Goal: Information Seeking & Learning: Learn about a topic

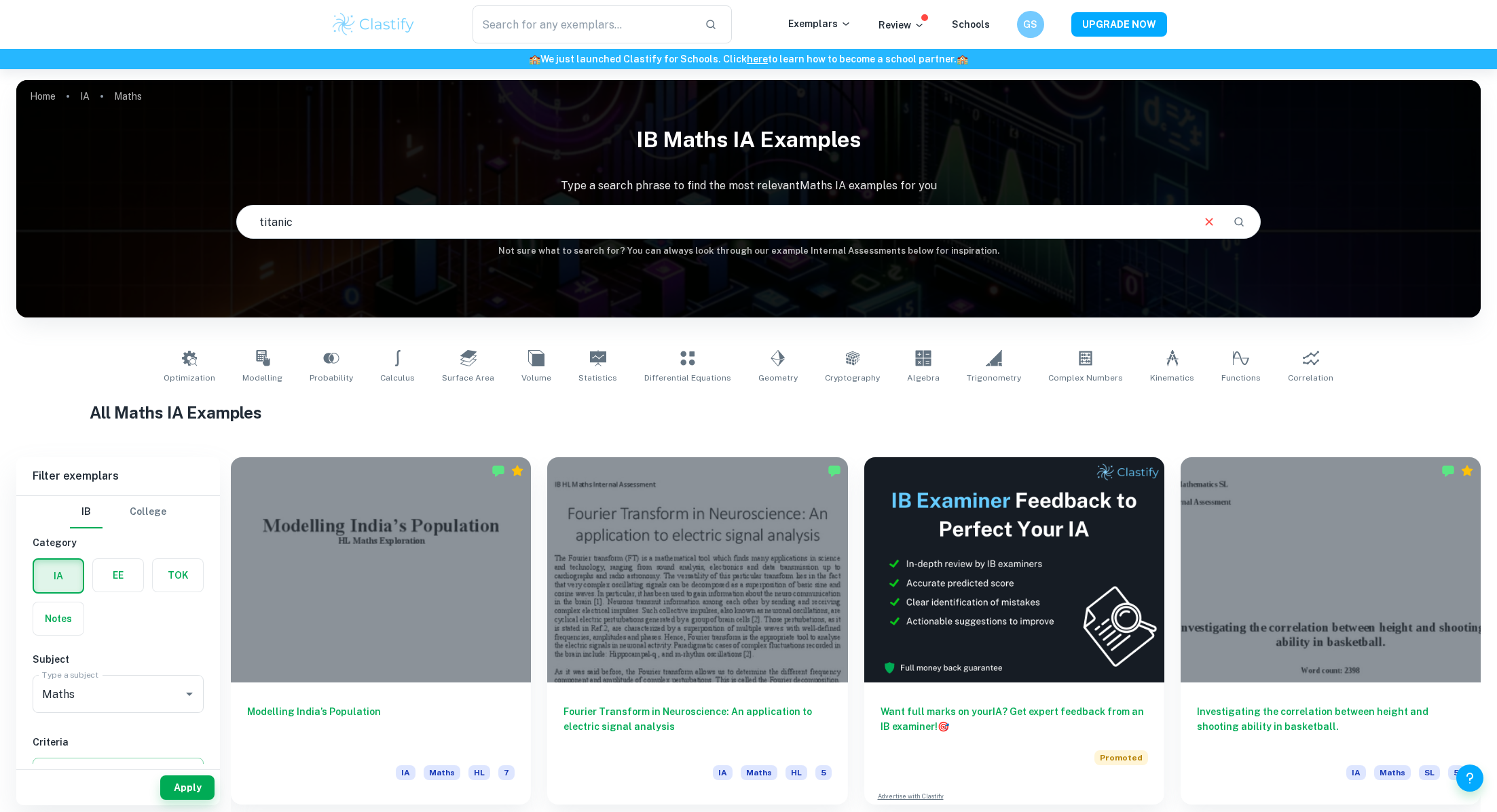
type input "titanic"
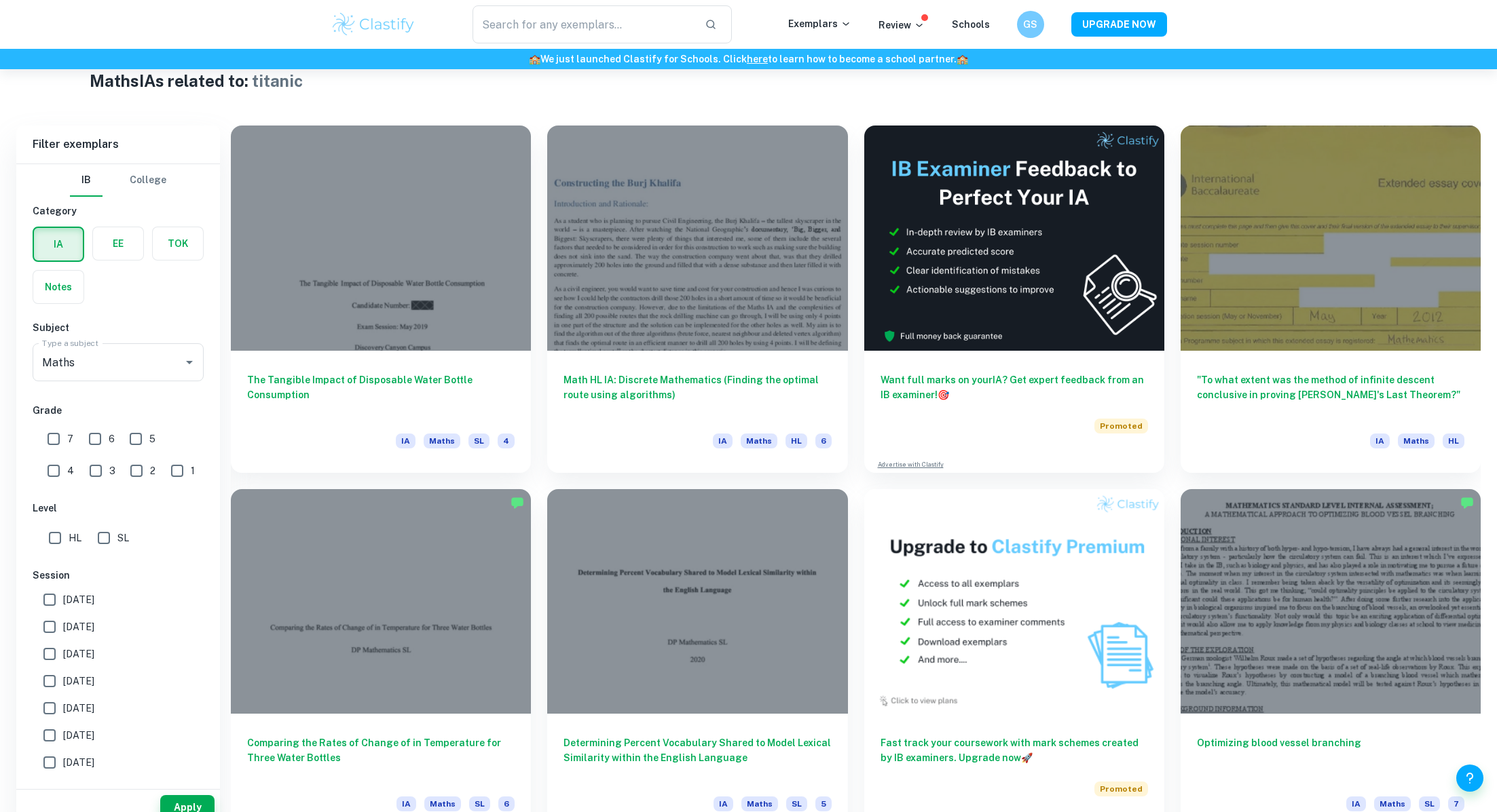
scroll to position [330, 0]
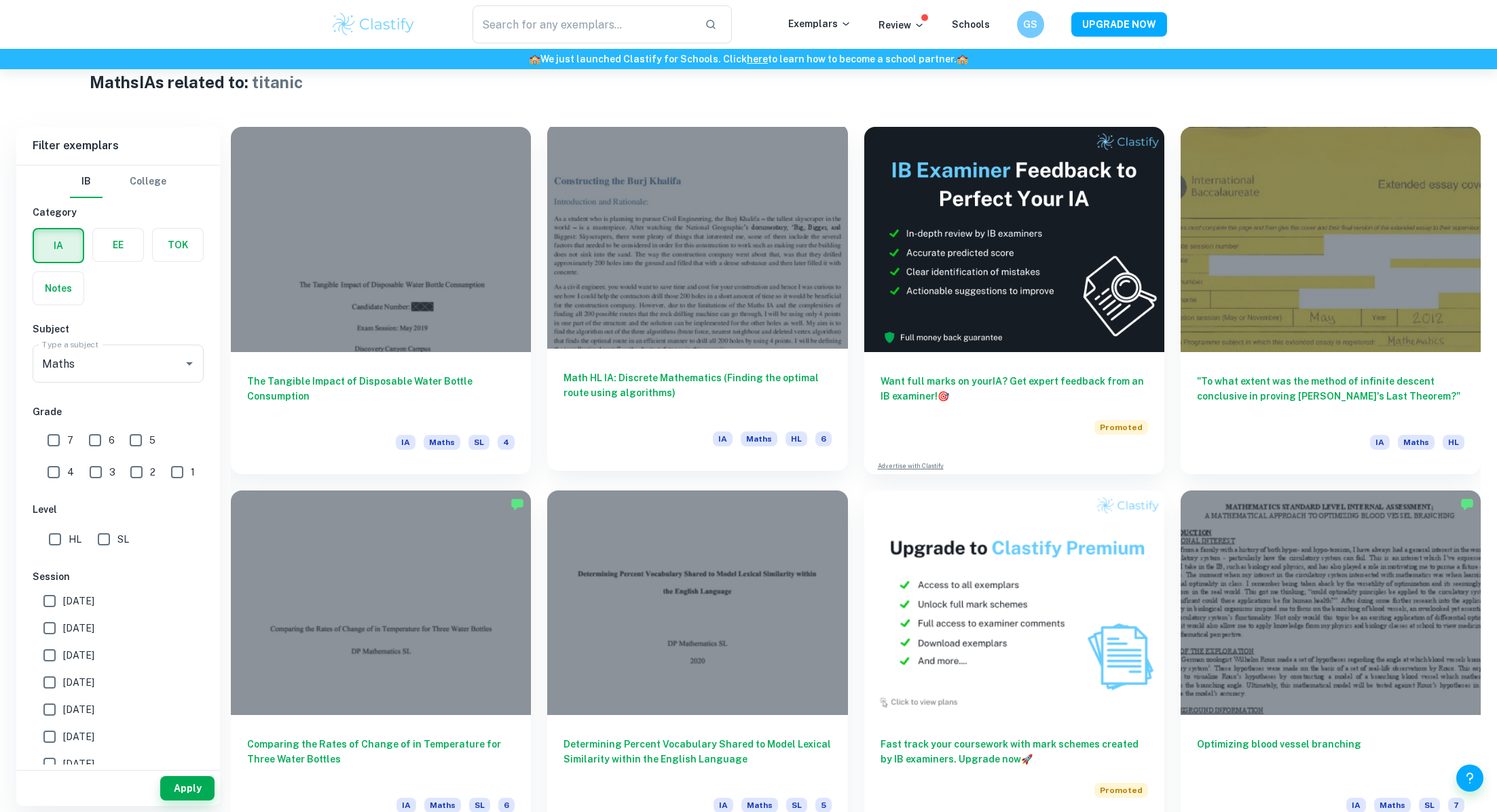
click at [708, 432] on div "IA Maths HL 6" at bounding box center [697, 443] width 268 height 23
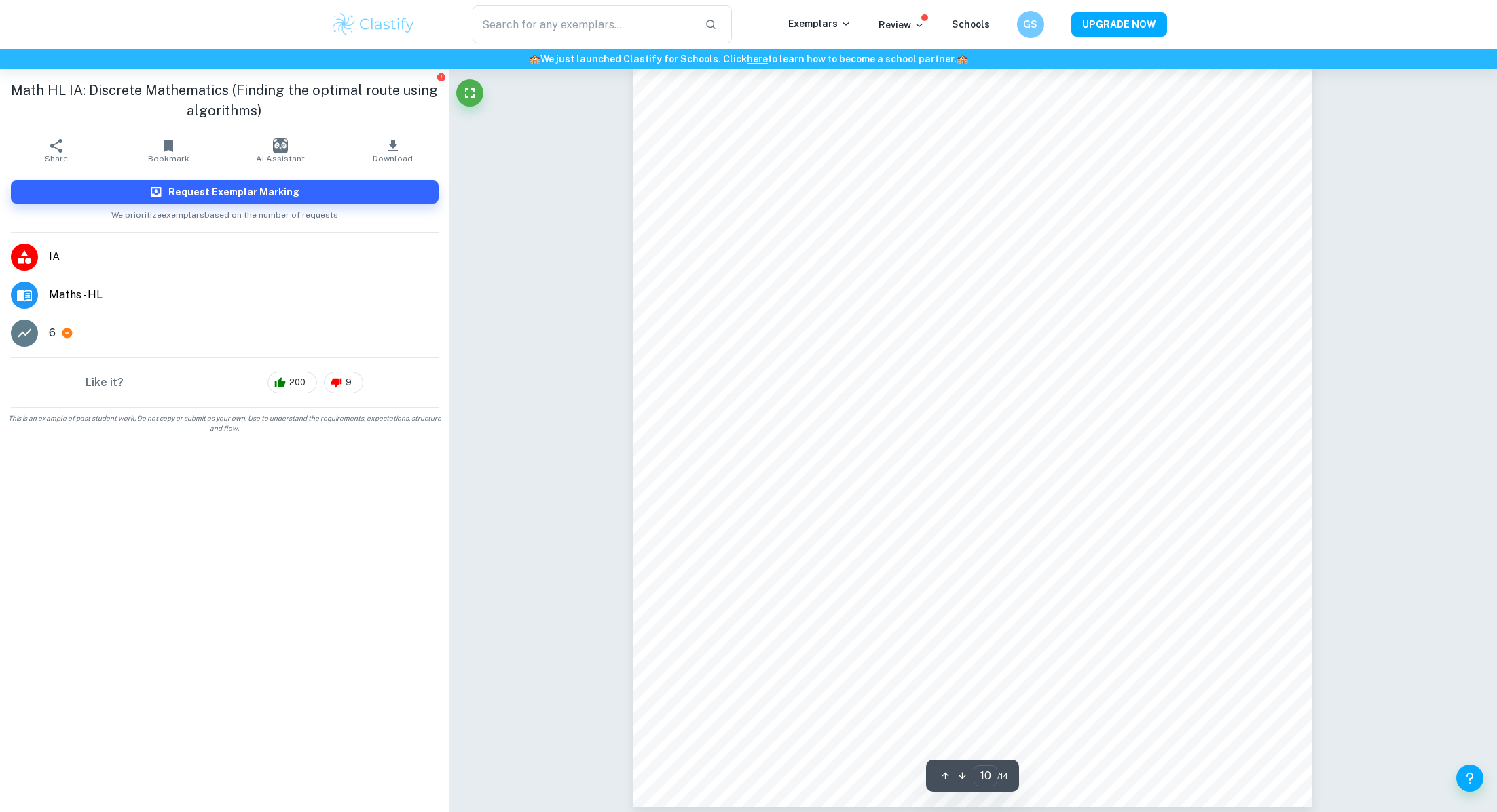
scroll to position [9018, 0]
type input "12"
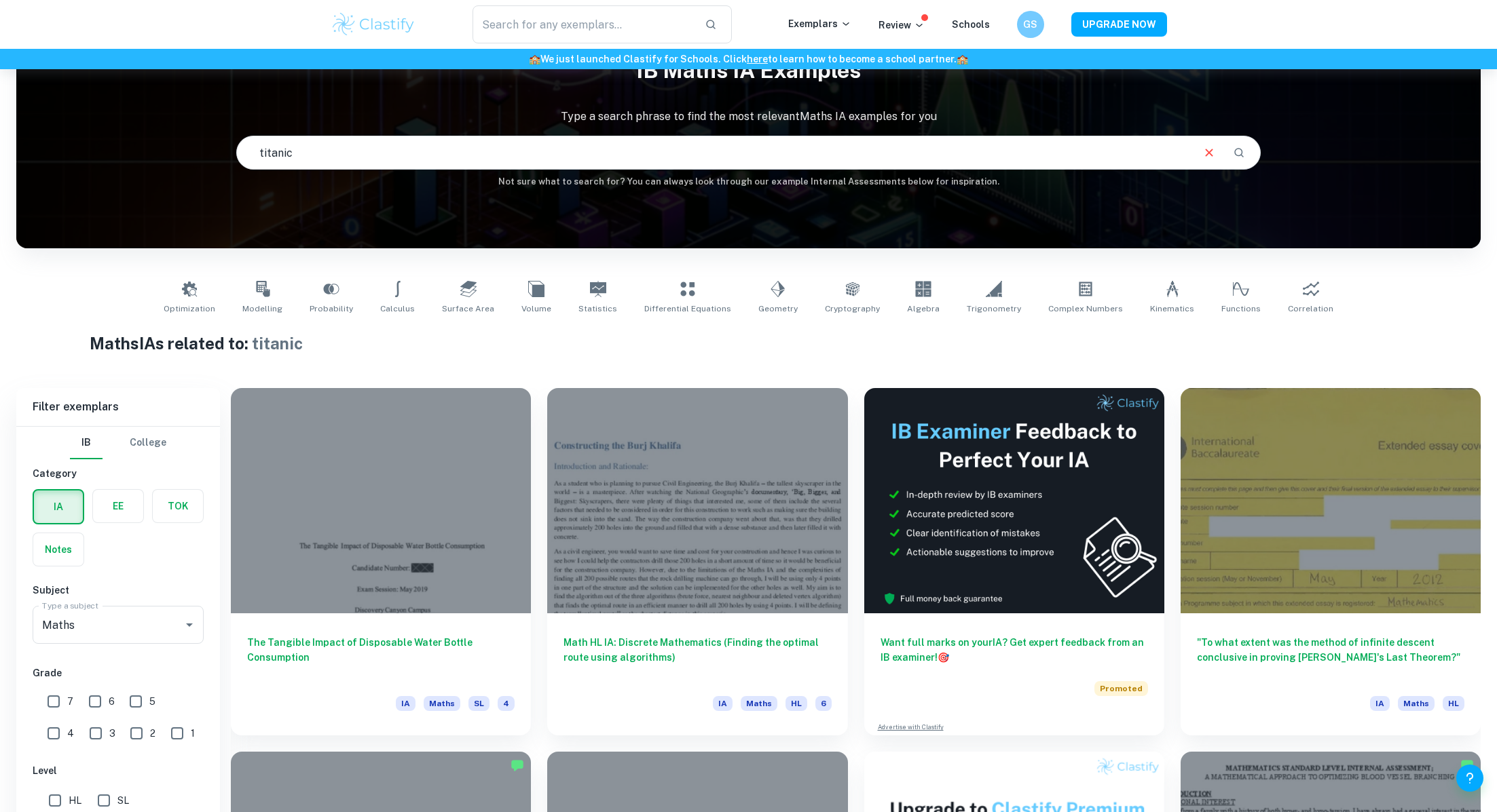
scroll to position [400, 0]
